Goal: Transaction & Acquisition: Purchase product/service

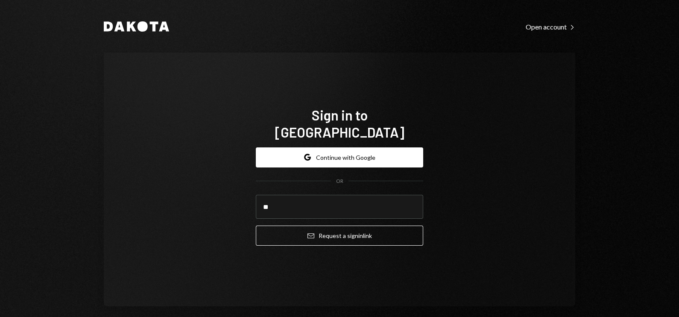
type input "**********"
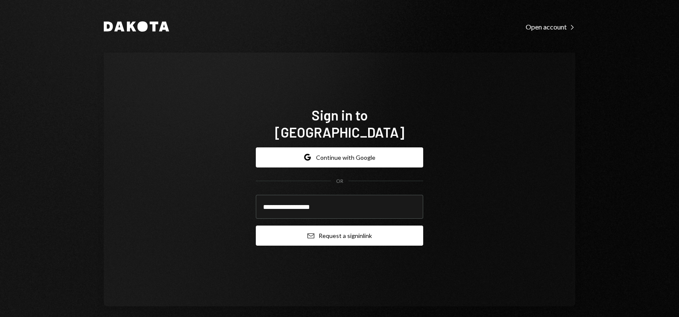
click at [317, 231] on button "Email Request a sign in link" at bounding box center [339, 235] width 167 height 20
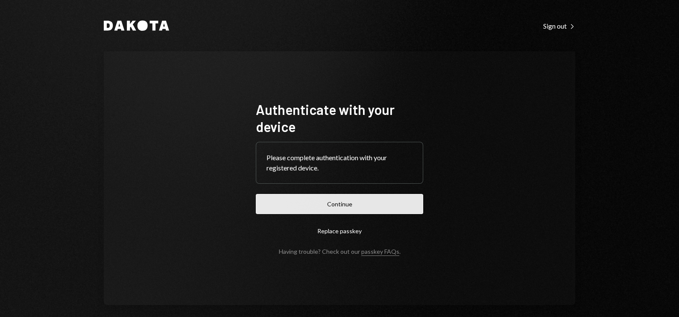
click at [303, 205] on button "Continue" at bounding box center [339, 204] width 167 height 20
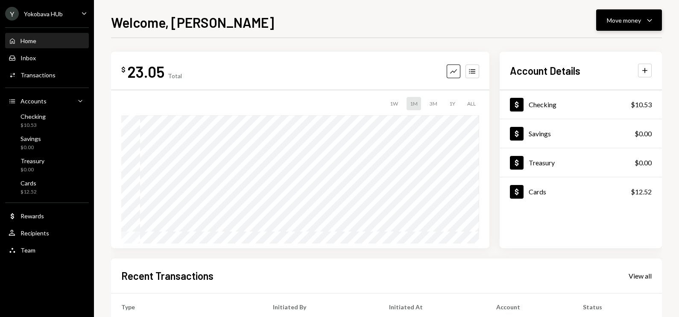
click at [627, 11] on button "Move money Caret Down" at bounding box center [629, 19] width 66 height 21
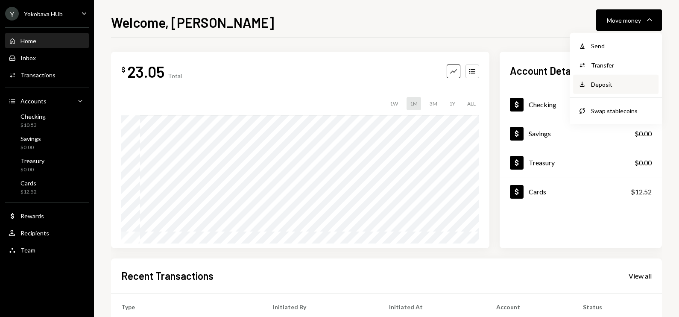
click at [607, 81] on div "Deposit" at bounding box center [622, 84] width 62 height 9
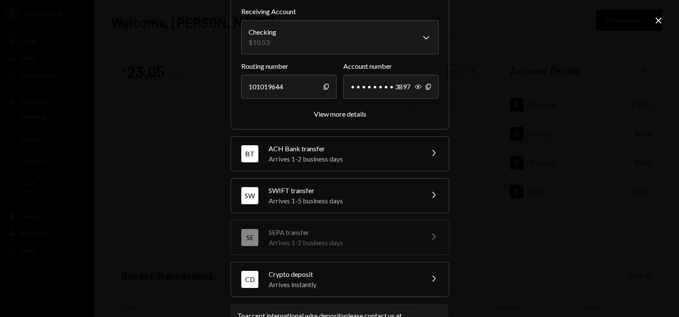
scroll to position [98, 0]
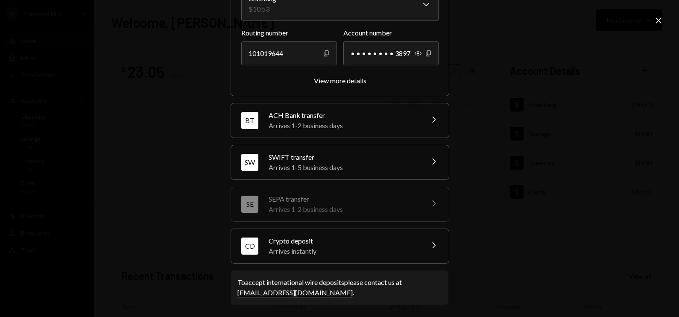
click at [294, 247] on div "Arrives instantly" at bounding box center [343, 251] width 149 height 10
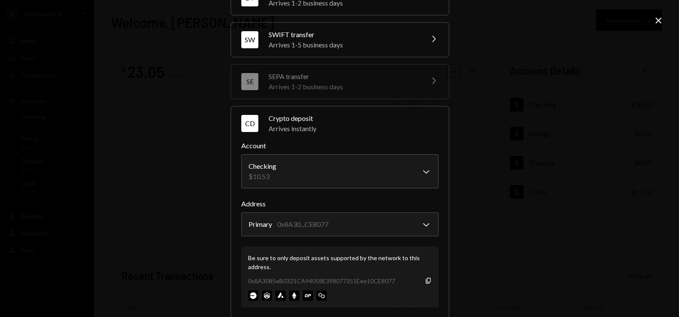
drag, startPoint x: 334, startPoint y: 195, endPoint x: 93, endPoint y: 153, distance: 244.5
click at [93, 153] on div "**********" at bounding box center [339, 158] width 679 height 317
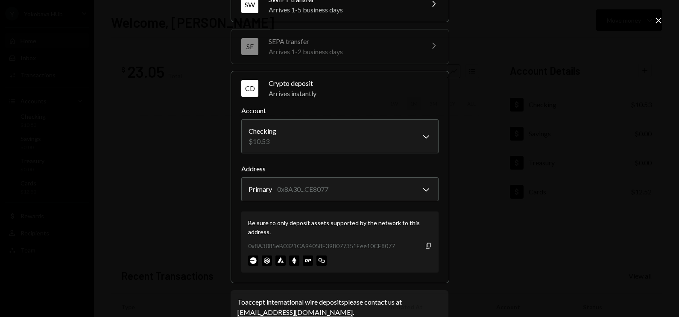
scroll to position [152, 0]
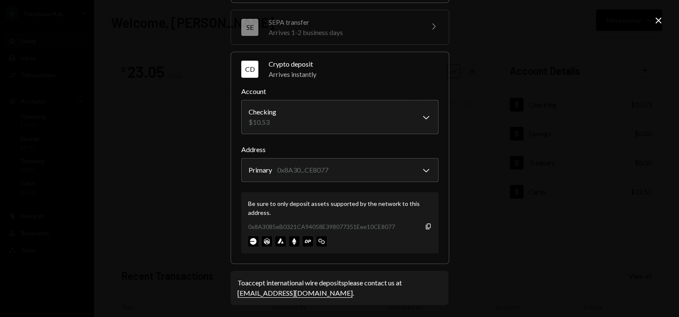
click at [659, 20] on icon "Close" at bounding box center [658, 20] width 10 height 10
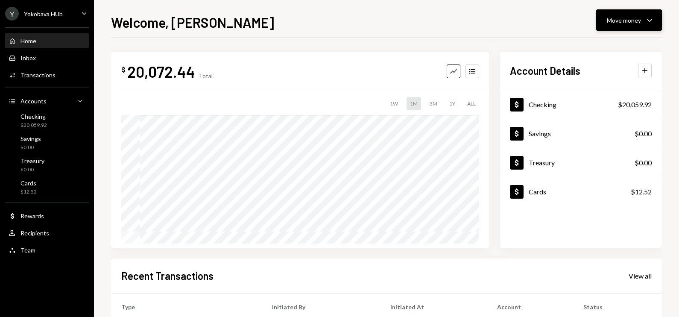
drag, startPoint x: 626, startPoint y: 18, endPoint x: 631, endPoint y: 26, distance: 8.6
click at [627, 18] on div "Move money" at bounding box center [624, 20] width 34 height 9
click at [606, 41] on div "Send" at bounding box center [622, 45] width 62 height 9
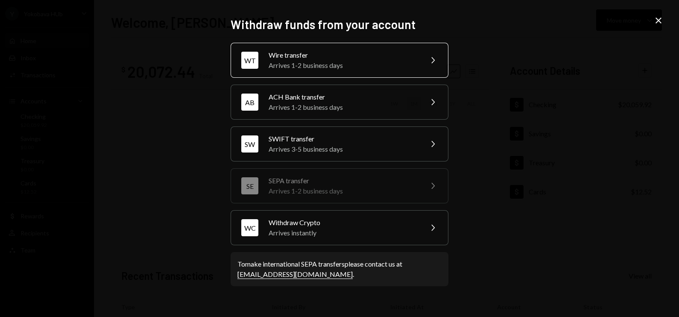
click at [363, 64] on div "Arrives 1-2 business days" at bounding box center [343, 65] width 149 height 10
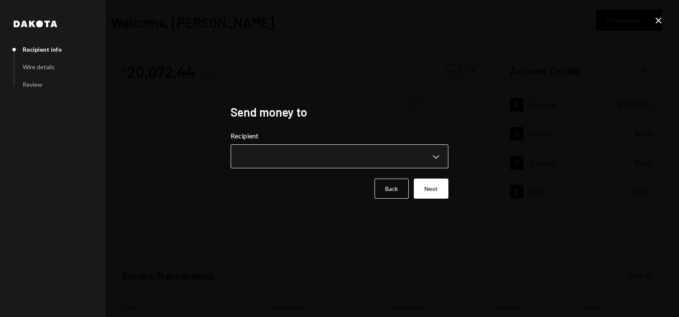
click at [288, 149] on button "Chevron Down" at bounding box center [340, 156] width 218 height 24
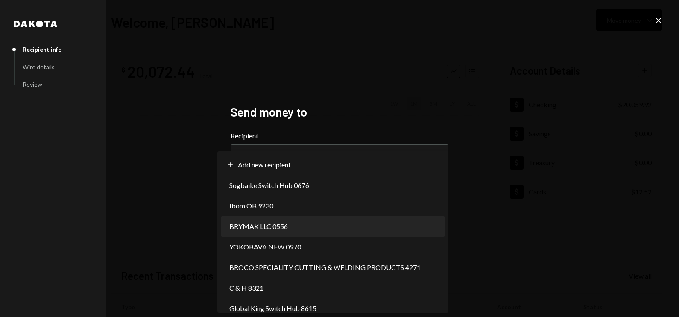
select select "**********"
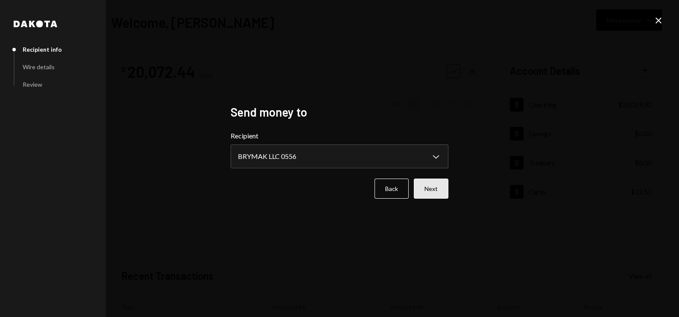
click at [441, 184] on button "Next" at bounding box center [431, 188] width 35 height 20
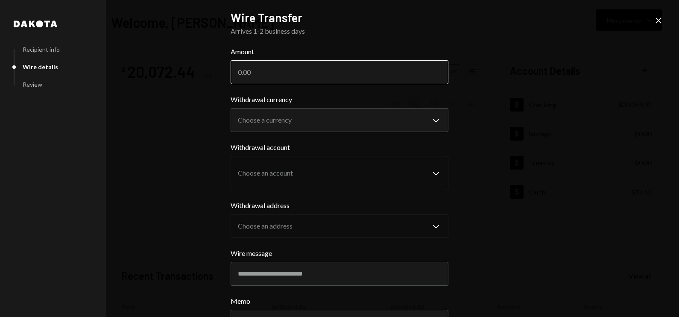
click at [260, 75] on input "Amount" at bounding box center [340, 72] width 218 height 24
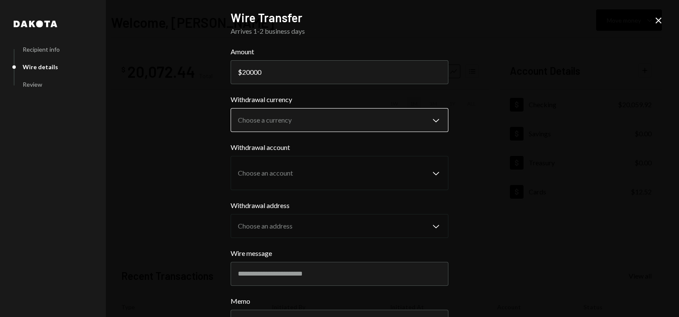
type input "20000"
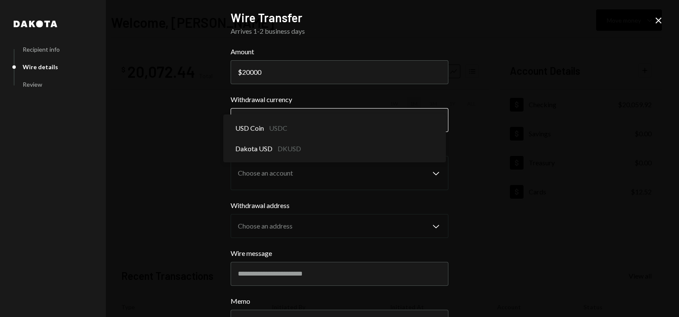
click at [293, 119] on body "**********" at bounding box center [339, 158] width 679 height 317
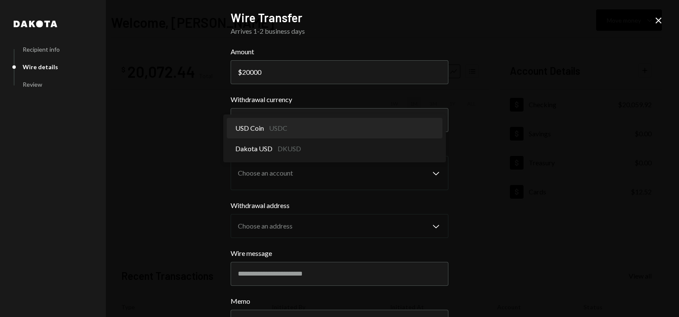
select select "****"
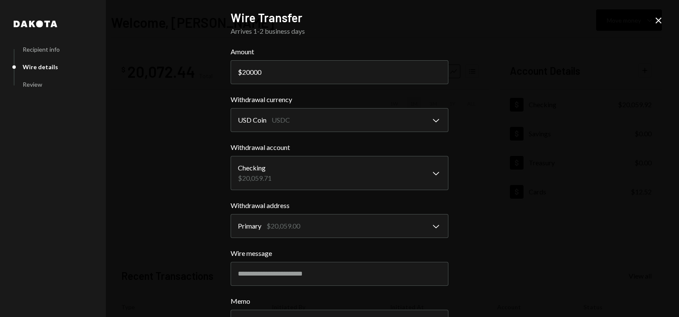
scroll to position [70, 0]
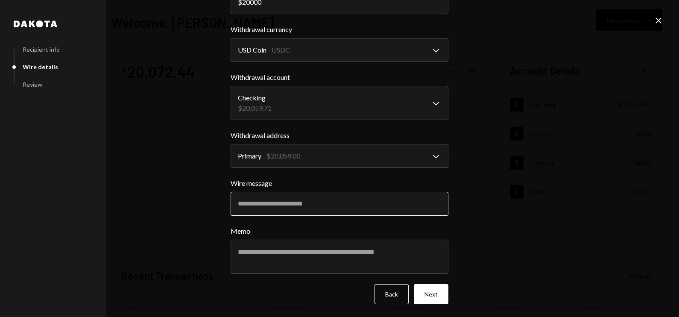
click at [284, 199] on input "Wire message" at bounding box center [340, 204] width 218 height 24
click at [182, 166] on div "**********" at bounding box center [339, 158] width 679 height 317
click at [265, 194] on input "Wire message" at bounding box center [340, 204] width 218 height 24
type input "**********"
click at [183, 254] on div "**********" at bounding box center [339, 158] width 679 height 317
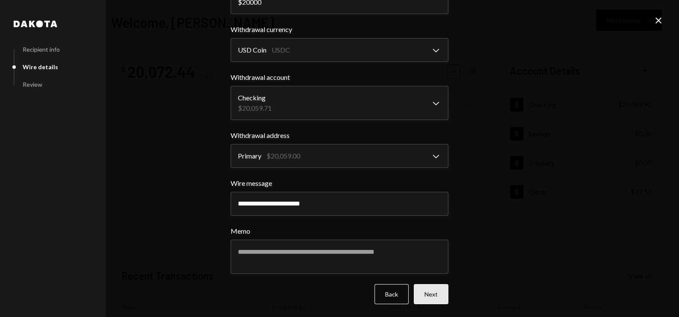
click at [430, 297] on button "Next" at bounding box center [431, 294] width 35 height 20
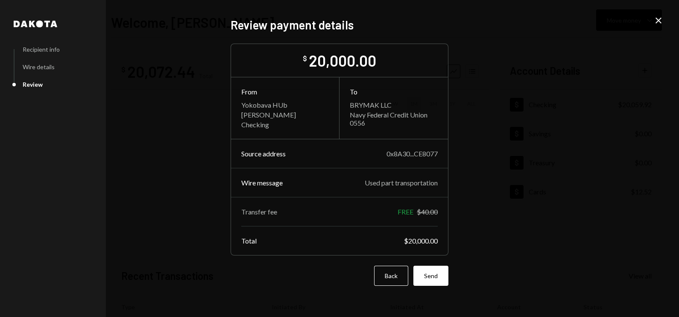
scroll to position [0, 0]
click at [432, 277] on button "Send" at bounding box center [430, 276] width 35 height 20
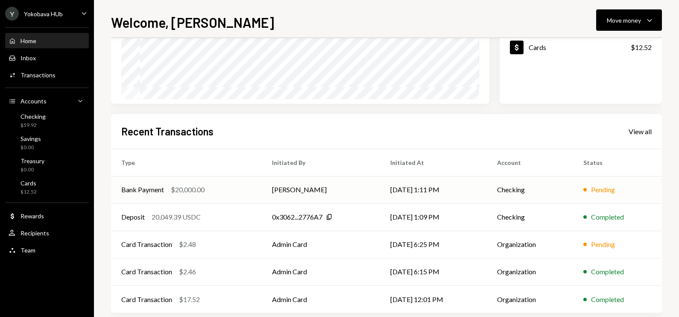
scroll to position [157, 0]
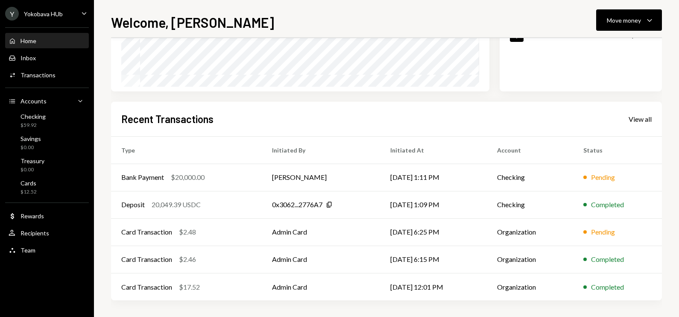
click at [28, 37] on div "Home" at bounding box center [28, 40] width 16 height 7
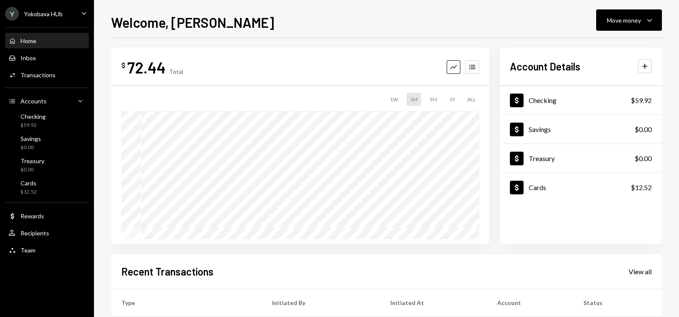
scroll to position [0, 0]
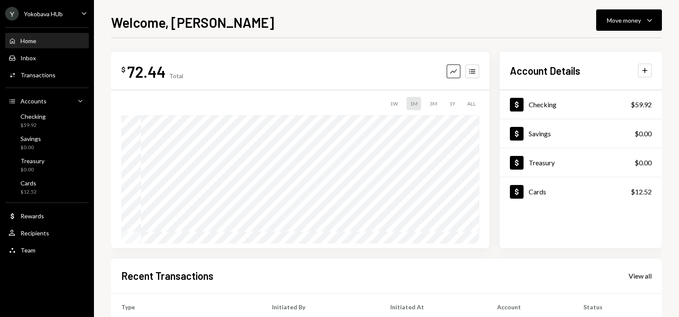
click at [45, 11] on div "Yokobava HUb" at bounding box center [43, 13] width 39 height 7
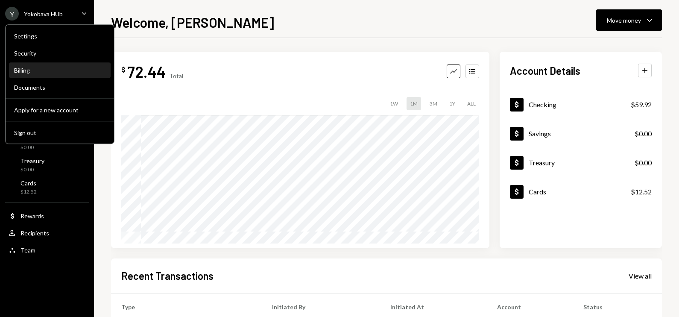
click at [34, 67] on div "Billing" at bounding box center [59, 70] width 91 height 7
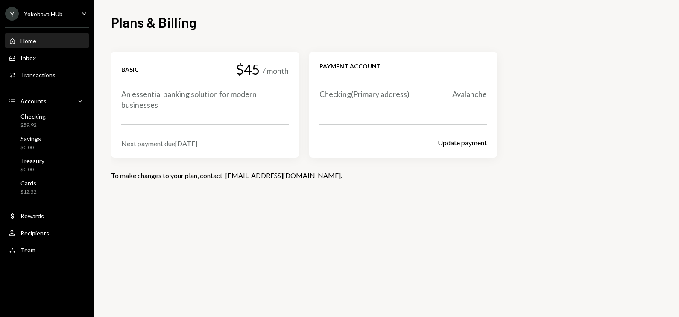
click at [49, 43] on div "Home Home" at bounding box center [47, 41] width 77 height 8
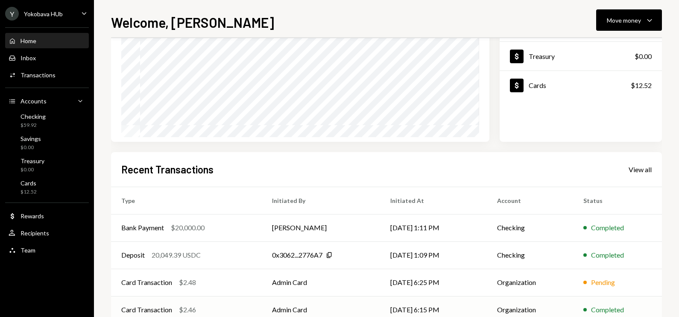
scroll to position [157, 0]
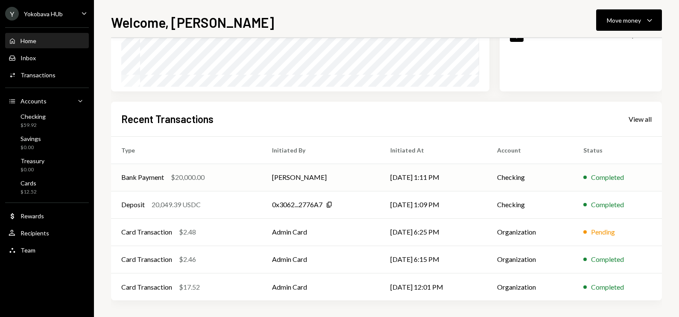
click at [447, 171] on td "[DATE] 1:11 PM" at bounding box center [433, 177] width 107 height 27
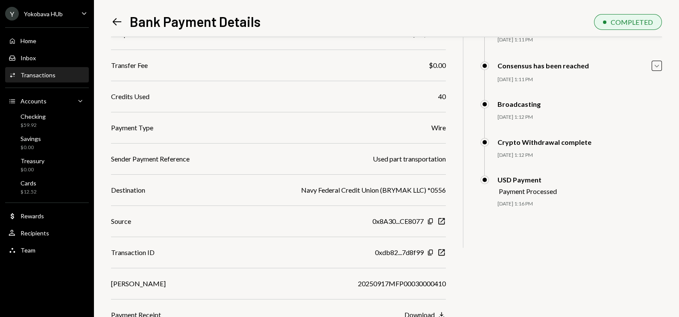
scroll to position [108, 0]
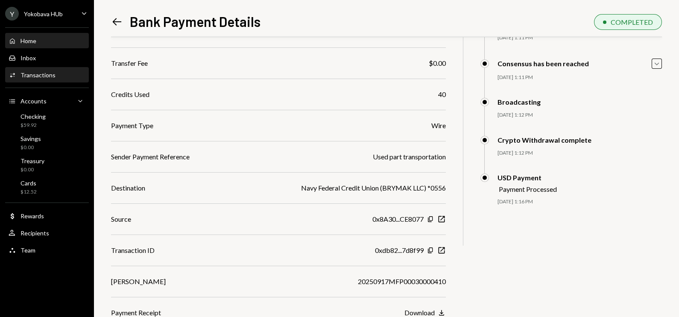
click at [55, 38] on div "Home Home" at bounding box center [47, 41] width 77 height 8
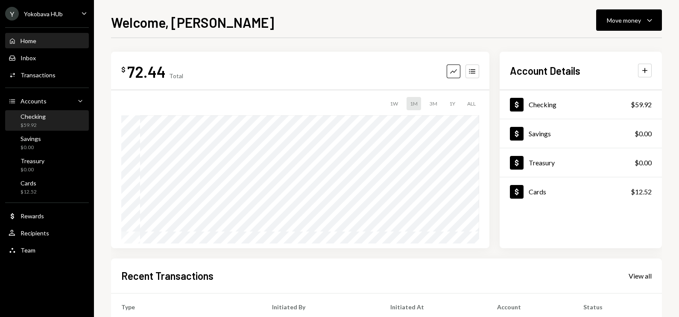
click at [47, 117] on div "Checking $59.92" at bounding box center [47, 121] width 77 height 16
